Goal: Information Seeking & Learning: Check status

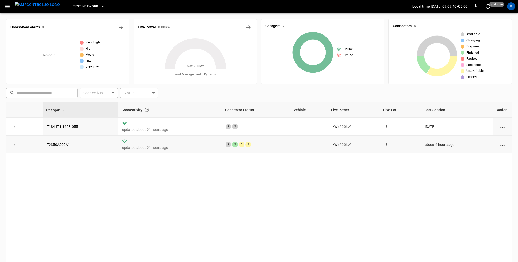
click at [500, 146] on icon "action cell options" at bounding box center [502, 145] width 6 height 6
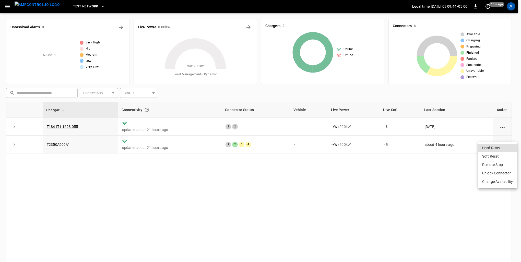
click at [281, 148] on div at bounding box center [260, 131] width 521 height 262
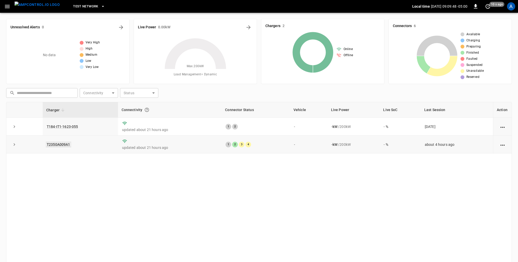
click at [65, 145] on link "T2350A009A1" at bounding box center [59, 145] width 26 height 6
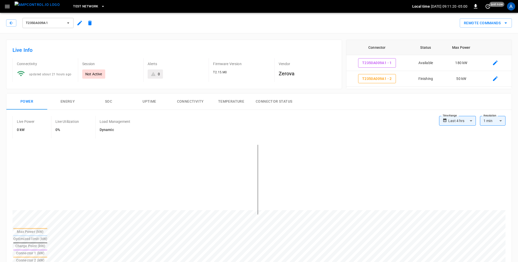
click at [67, 102] on button "Energy" at bounding box center [67, 101] width 41 height 16
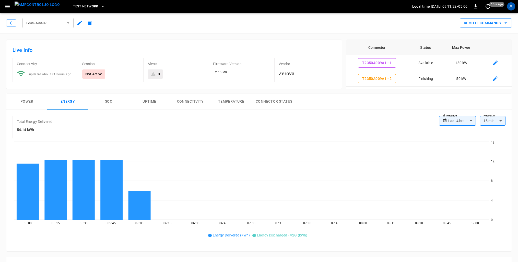
click at [100, 105] on button "SOC" at bounding box center [108, 101] width 41 height 16
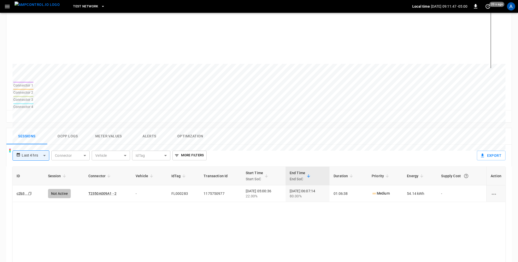
scroll to position [179, 0]
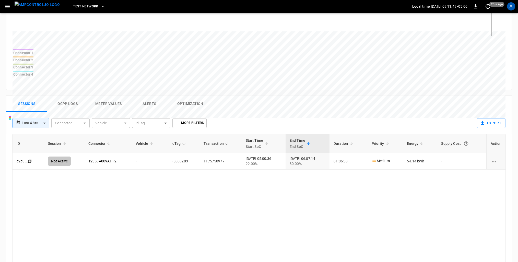
click at [66, 96] on button "Ocpp logs" at bounding box center [67, 104] width 41 height 16
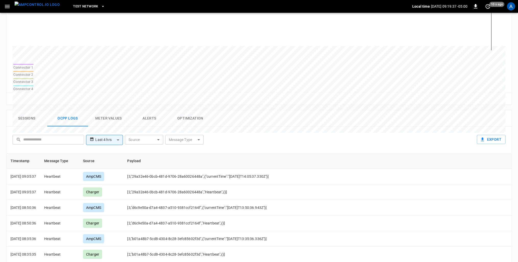
scroll to position [11, 0]
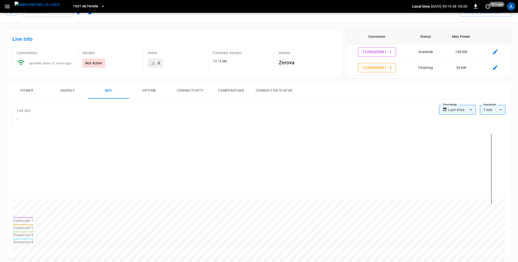
click at [144, 92] on button "Uptime" at bounding box center [149, 91] width 41 height 16
click at [209, 91] on button "Connectivity" at bounding box center [190, 91] width 41 height 16
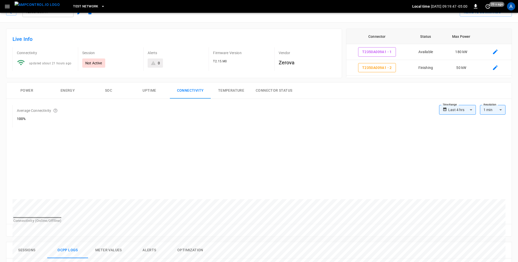
click at [230, 92] on button "Temperature" at bounding box center [231, 91] width 41 height 16
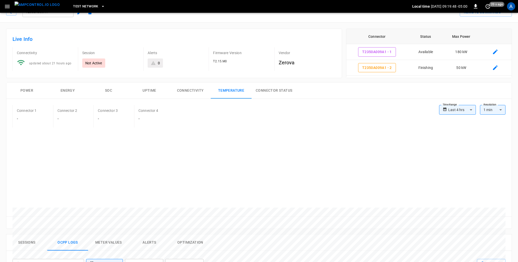
click at [272, 87] on button "Connector Status" at bounding box center [274, 91] width 45 height 16
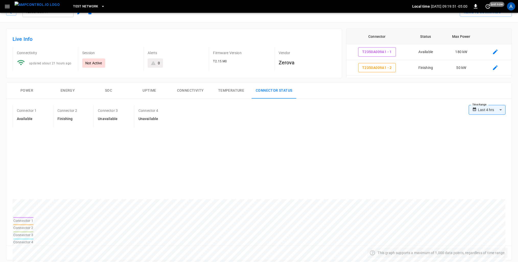
click at [36, 98] on div "Power Energy SOC Uptime Connectivity Temperature Connector Status" at bounding box center [258, 91] width 505 height 16
click at [34, 91] on button "Power" at bounding box center [26, 91] width 41 height 16
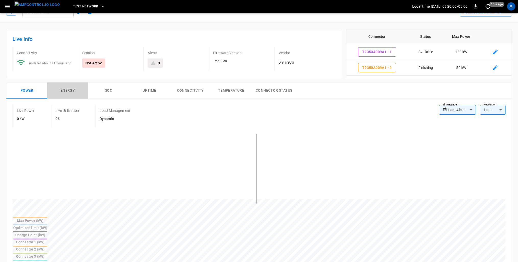
click at [74, 90] on button "Energy" at bounding box center [67, 91] width 41 height 16
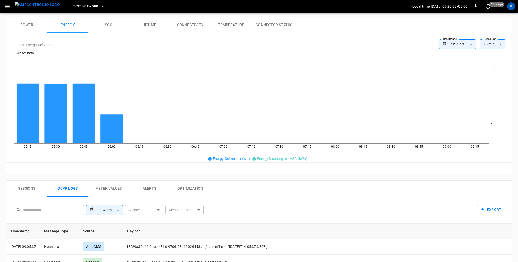
scroll to position [0, 0]
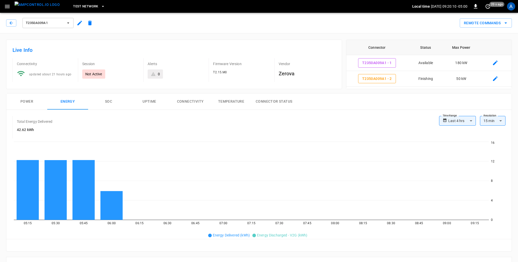
click at [470, 123] on body "**********" at bounding box center [259, 252] width 518 height 504
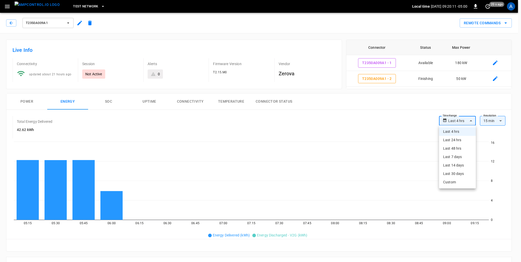
click at [457, 174] on li "Last 30 days" at bounding box center [457, 174] width 37 height 8
type input "**********"
type input "**"
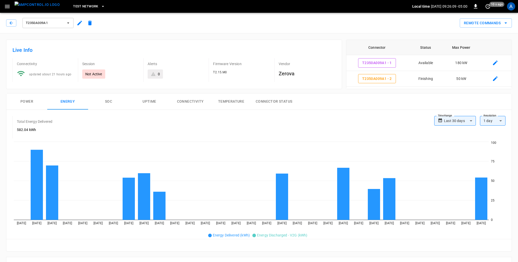
click at [34, 101] on button "Power" at bounding box center [26, 101] width 41 height 16
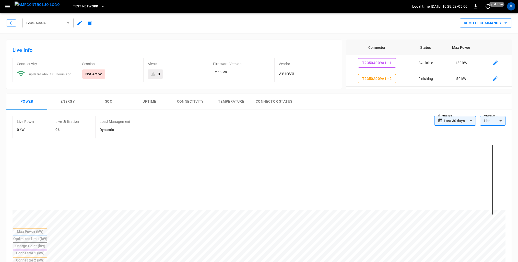
click at [5, 9] on icon "button" at bounding box center [7, 6] width 6 height 6
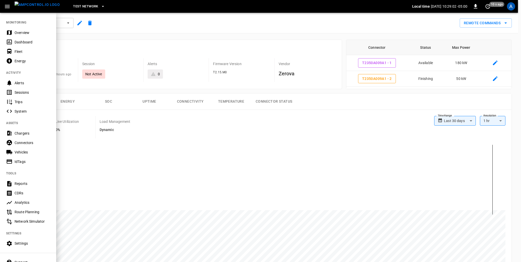
click at [22, 94] on div "Sessions" at bounding box center [33, 92] width 36 height 5
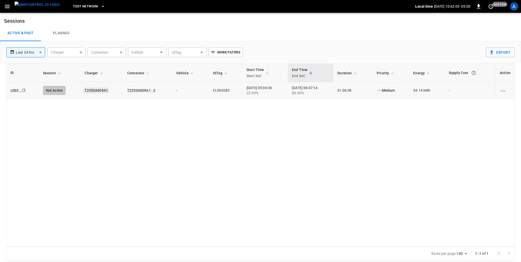
click at [91, 89] on link "T2350A009A1" at bounding box center [97, 90] width 26 height 6
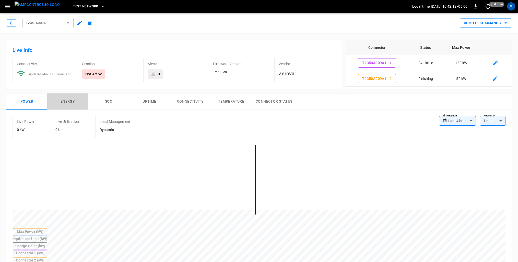
click at [69, 106] on button "Energy" at bounding box center [67, 101] width 41 height 16
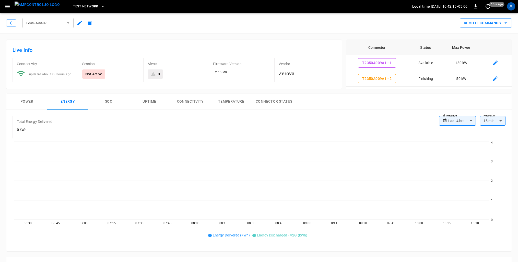
click at [472, 121] on body "**********" at bounding box center [259, 249] width 518 height 499
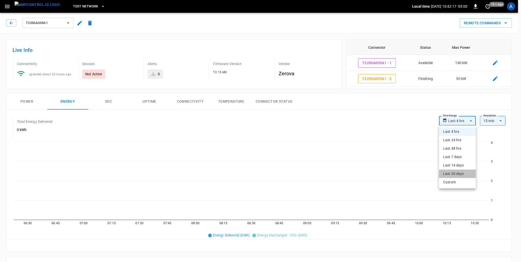
click at [457, 172] on li "Last 30 days" at bounding box center [457, 174] width 37 height 8
type input "**********"
type input "**"
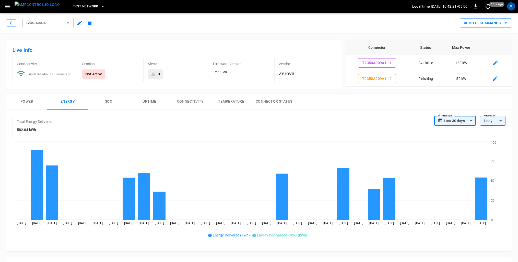
click at [264, 102] on button "Connector Status" at bounding box center [274, 101] width 45 height 16
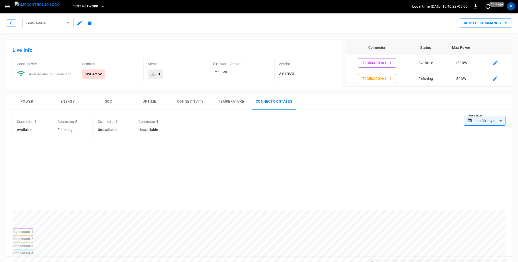
click at [236, 101] on button "Temperature" at bounding box center [231, 101] width 41 height 16
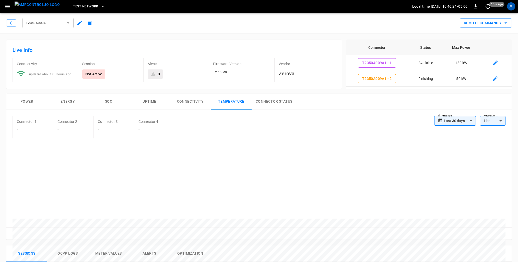
click at [190, 103] on button "Connectivity" at bounding box center [190, 101] width 41 height 16
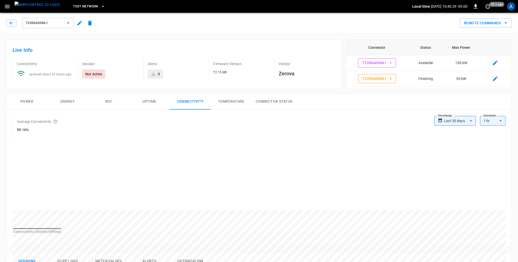
click at [149, 103] on button "Uptime" at bounding box center [149, 101] width 41 height 16
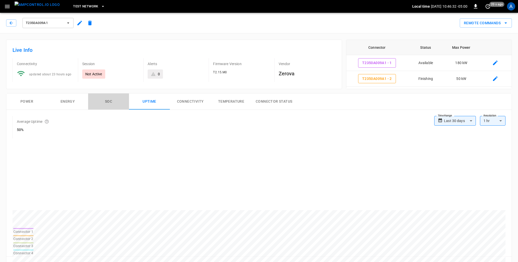
click at [111, 104] on button "SOC" at bounding box center [108, 101] width 41 height 16
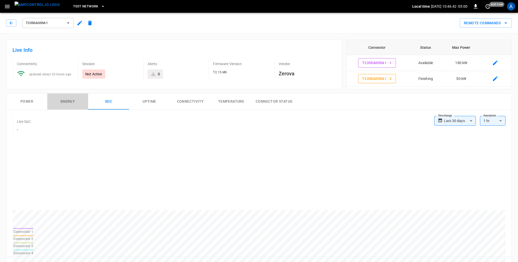
click at [63, 100] on button "Energy" at bounding box center [67, 101] width 41 height 16
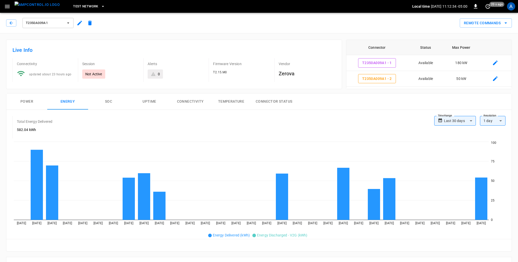
click at [404, 22] on div "Remote Commands" at bounding box center [303, 21] width 417 height 14
click at [9, 8] on icon "button" at bounding box center [7, 6] width 5 height 3
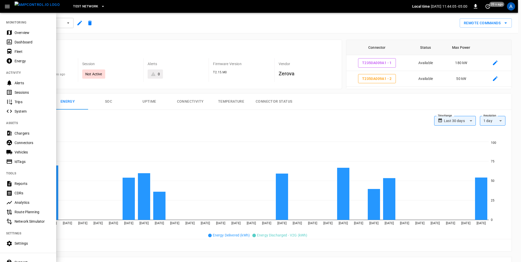
click at [64, 39] on div at bounding box center [260, 131] width 521 height 262
